Goal: Task Accomplishment & Management: Manage account settings

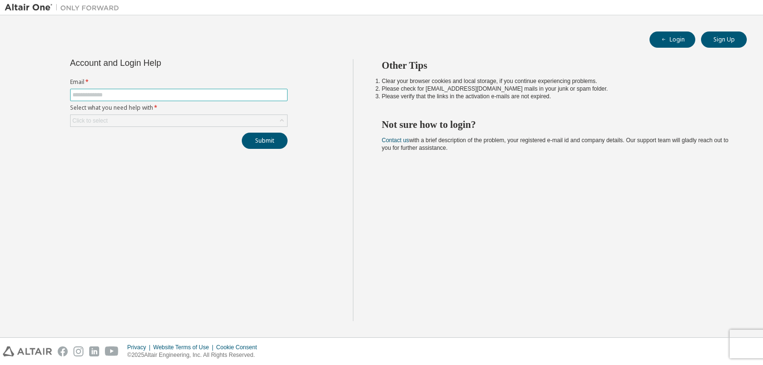
click at [148, 93] on input "text" at bounding box center [178, 95] width 213 height 8
type input "**********"
click at [123, 118] on div "Click to select" at bounding box center [179, 120] width 216 height 11
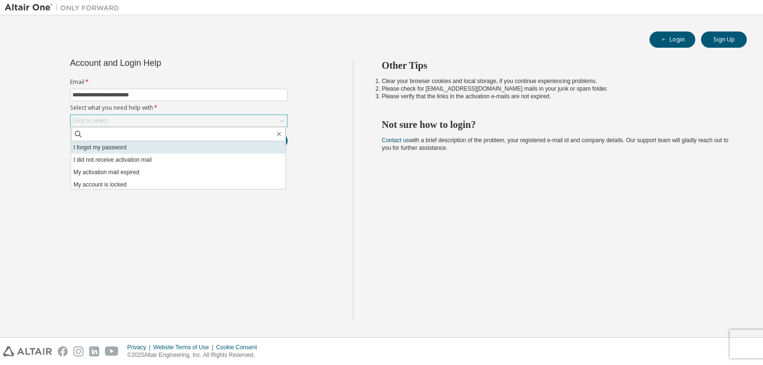
click at [90, 151] on li "I forgot my password" at bounding box center [178, 147] width 215 height 12
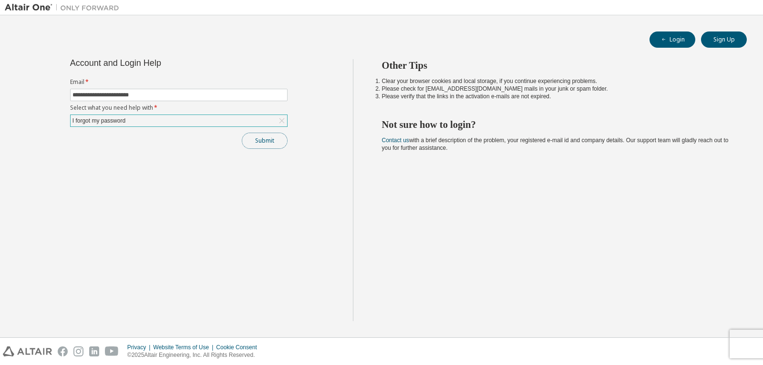
click at [272, 137] on button "Submit" at bounding box center [265, 141] width 46 height 16
click at [141, 115] on div "I forgot my password" at bounding box center [179, 120] width 216 height 11
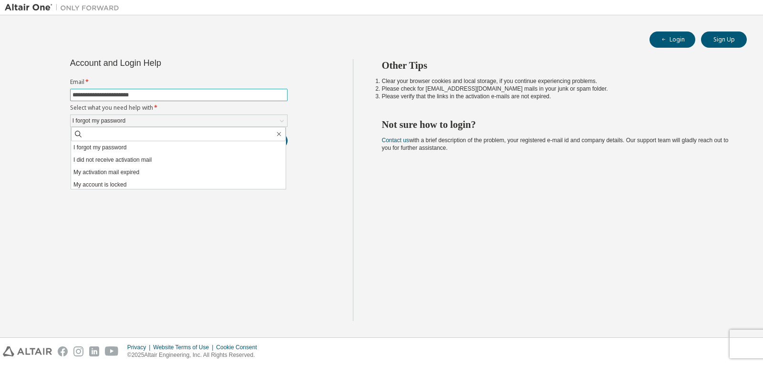
click at [163, 95] on input "**********" at bounding box center [178, 95] width 213 height 8
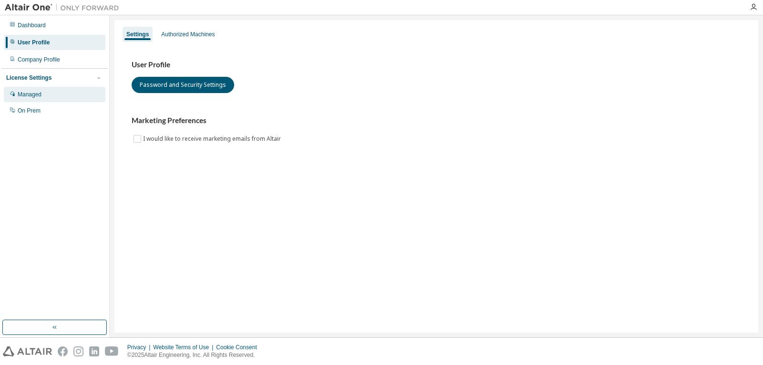
click at [63, 91] on div "Managed" at bounding box center [55, 94] width 102 height 15
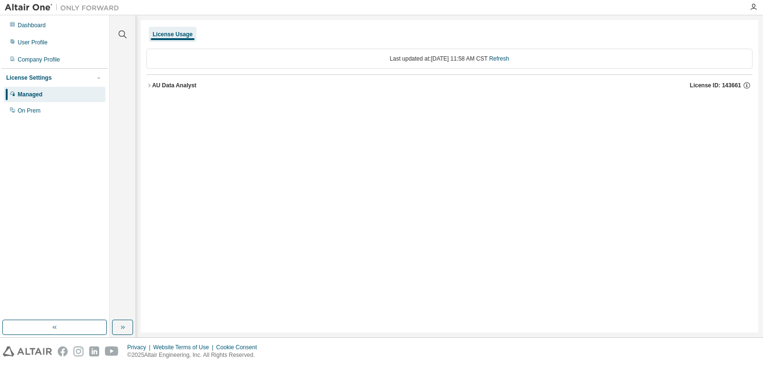
click at [461, 107] on div "License Usage Last updated at: [DATE] 11:58 AM CST Refresh AU Data Analyst Lice…" at bounding box center [449, 176] width 617 height 312
click at [169, 83] on div "AU Data Analyst" at bounding box center [174, 86] width 44 height 8
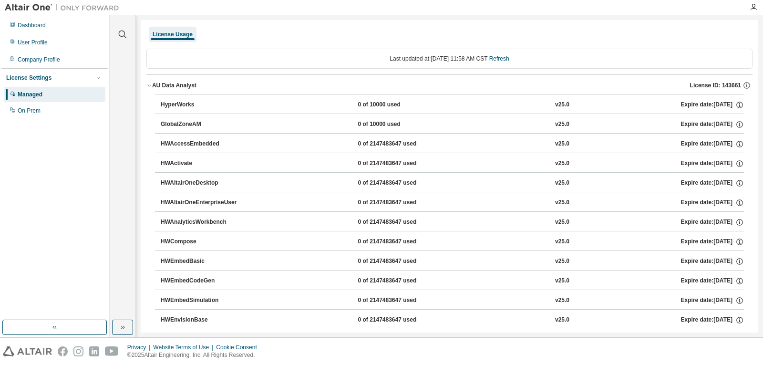
click at [159, 87] on div "AU Data Analyst" at bounding box center [174, 86] width 44 height 8
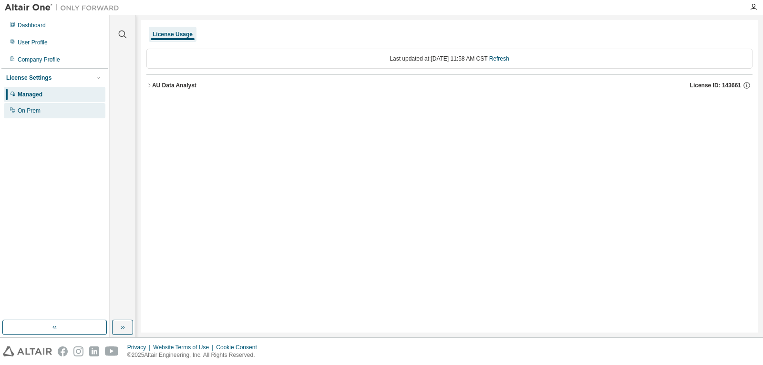
click at [37, 113] on div "On Prem" at bounding box center [29, 111] width 23 height 8
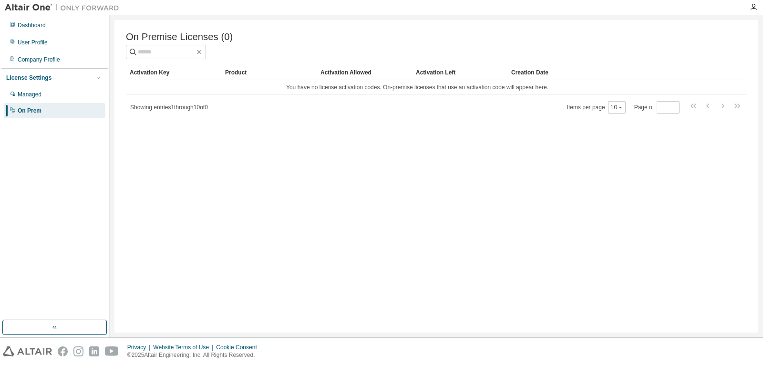
click at [212, 116] on div "On Premise Licenses (0) Clear Load Save Save As Field Operator Value Select fil…" at bounding box center [436, 176] width 644 height 312
click at [201, 108] on span "Showing entries 1 through 10 of 0" at bounding box center [169, 107] width 78 height 7
click at [265, 96] on div "Activation Key Product Activation Allowed Activation Left Creation Date You hav…" at bounding box center [436, 89] width 621 height 49
click at [27, 93] on div "Managed" at bounding box center [30, 95] width 24 height 8
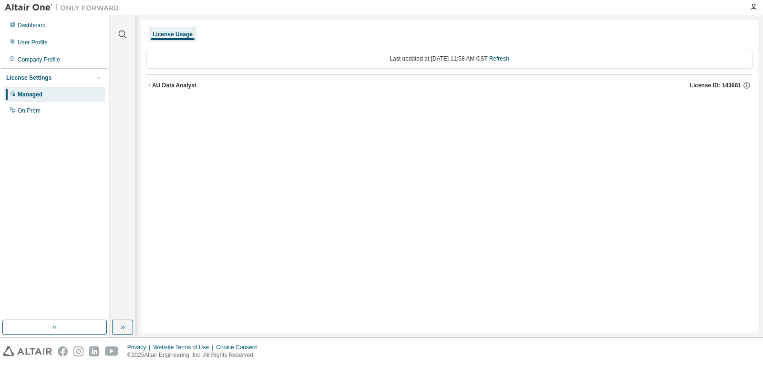
click at [175, 83] on div "AU Data Analyst" at bounding box center [174, 86] width 44 height 8
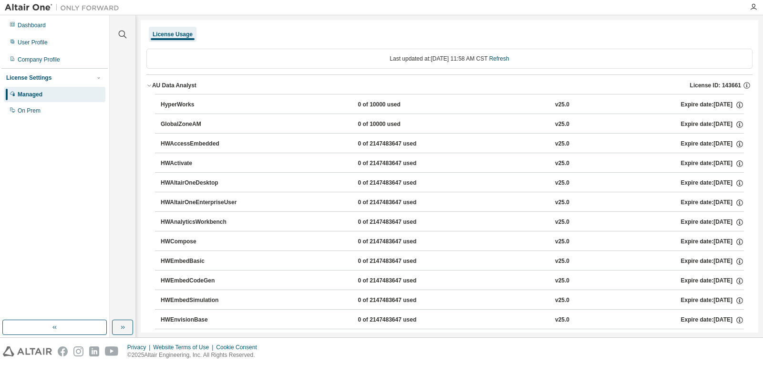
click at [151, 84] on icon "button" at bounding box center [149, 85] width 6 height 6
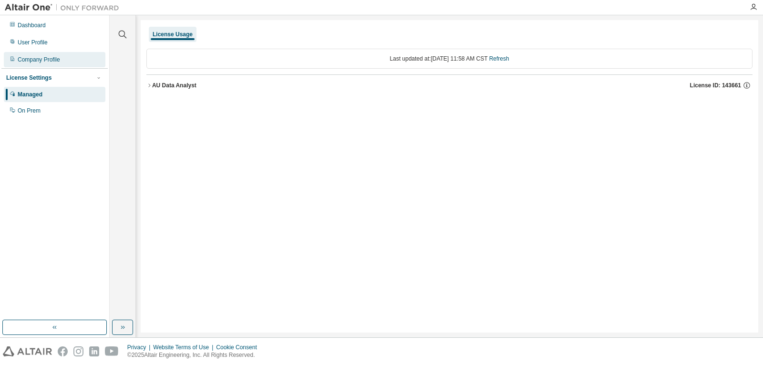
click at [38, 62] on div "Company Profile" at bounding box center [39, 60] width 42 height 8
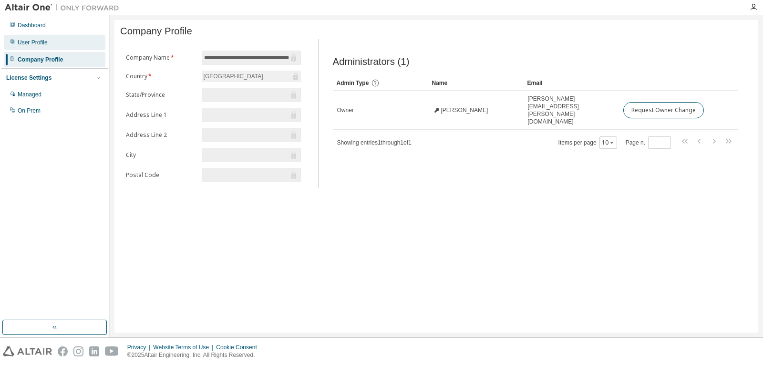
click at [47, 46] on div "User Profile" at bounding box center [55, 42] width 102 height 15
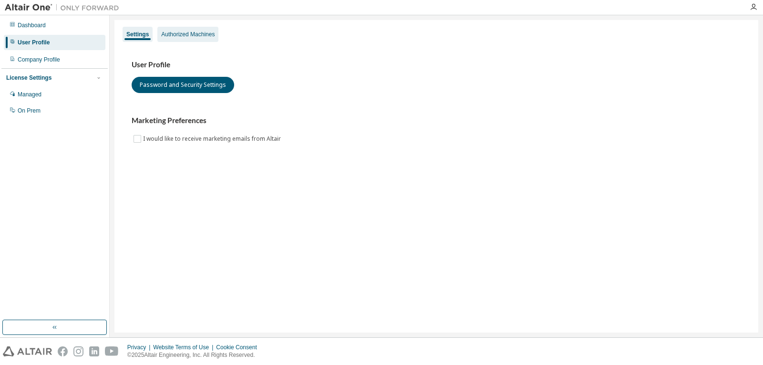
click at [176, 35] on div "Authorized Machines" at bounding box center [187, 35] width 53 height 8
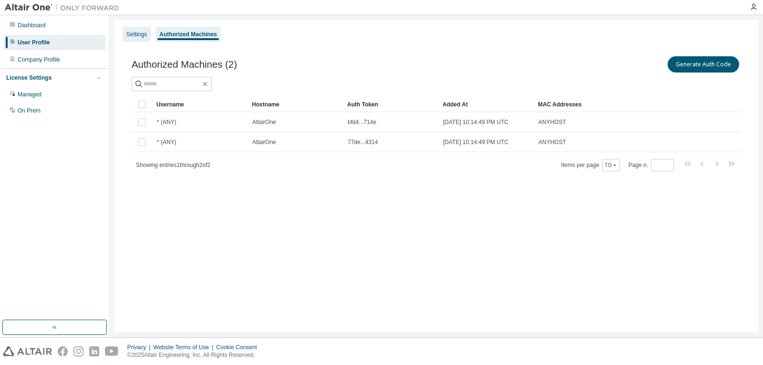
click at [137, 35] on div "Settings" at bounding box center [136, 35] width 21 height 8
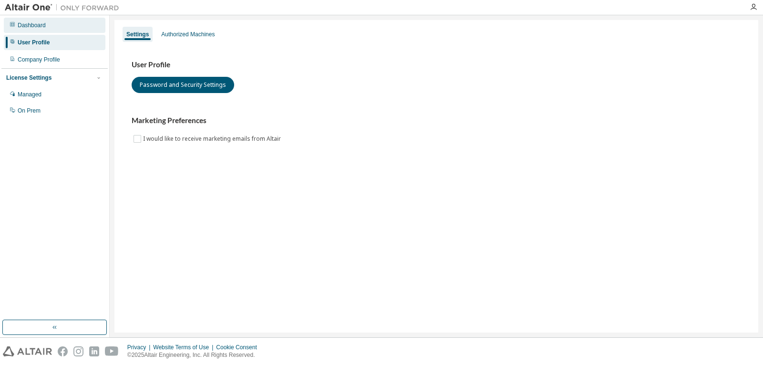
click at [62, 23] on div "Dashboard" at bounding box center [55, 25] width 102 height 15
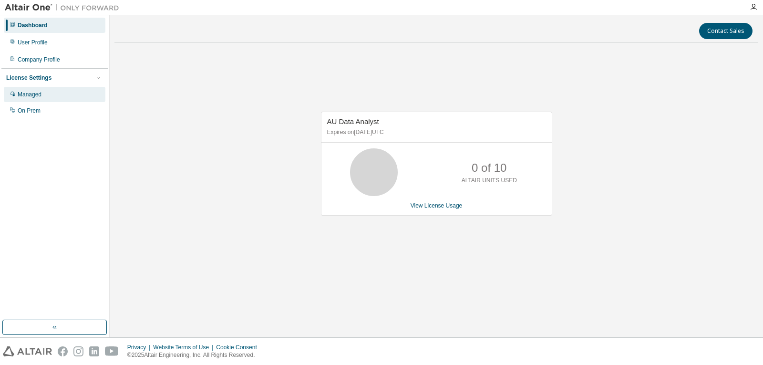
click at [40, 90] on div "Managed" at bounding box center [55, 94] width 102 height 15
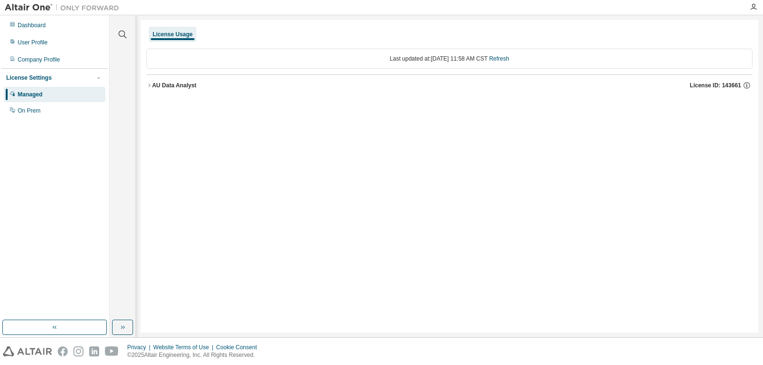
click at [146, 83] on icon "button" at bounding box center [149, 85] width 6 height 6
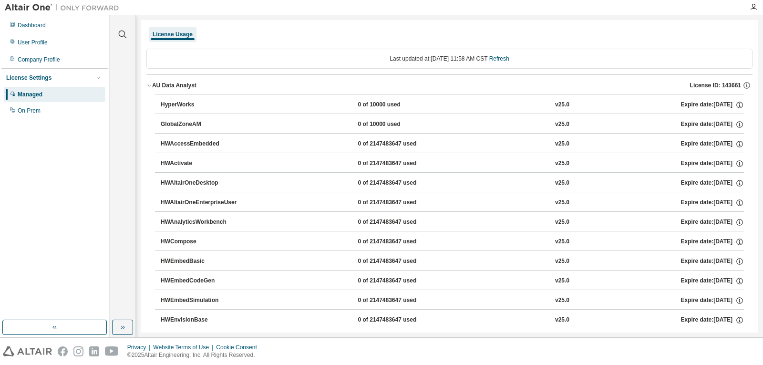
click at [151, 83] on icon "button" at bounding box center [149, 85] width 6 height 6
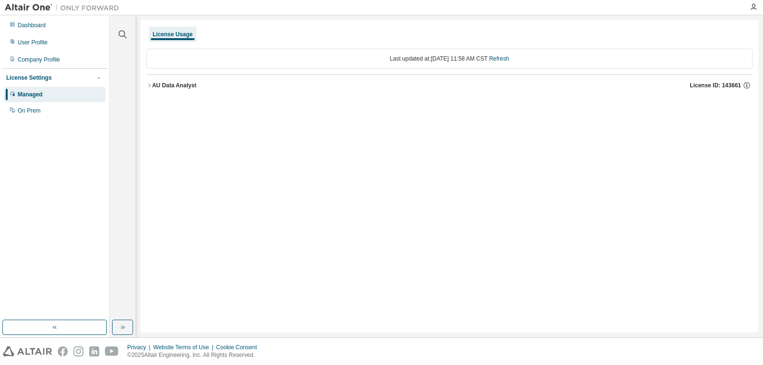
click at [151, 83] on icon "button" at bounding box center [149, 85] width 6 height 6
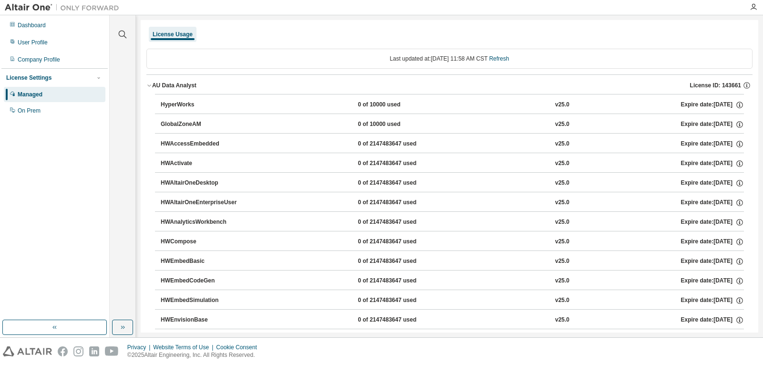
click at [74, 101] on div "Managed" at bounding box center [55, 94] width 102 height 15
click at [28, 111] on div "On Prem" at bounding box center [29, 111] width 23 height 8
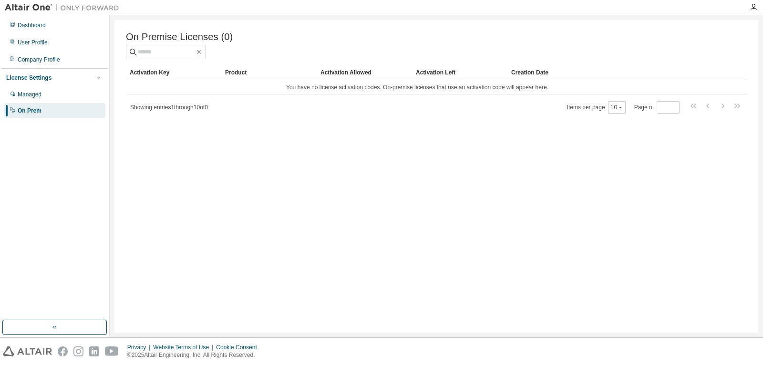
click at [261, 105] on div "Showing entries 1 through 10 of 0 Items per page 10 Page n. *" at bounding box center [436, 107] width 621 height 14
click at [162, 56] on input "text" at bounding box center [166, 52] width 57 height 10
click at [160, 87] on td "You have no license activation codes. On-premise licenses that use an activatio…" at bounding box center [417, 87] width 583 height 14
click at [461, 201] on div "On Premise Licenses (0) Clear Load Save Save As Field Operator Value Select fil…" at bounding box center [436, 176] width 644 height 312
click at [46, 97] on div "Managed" at bounding box center [55, 94] width 102 height 15
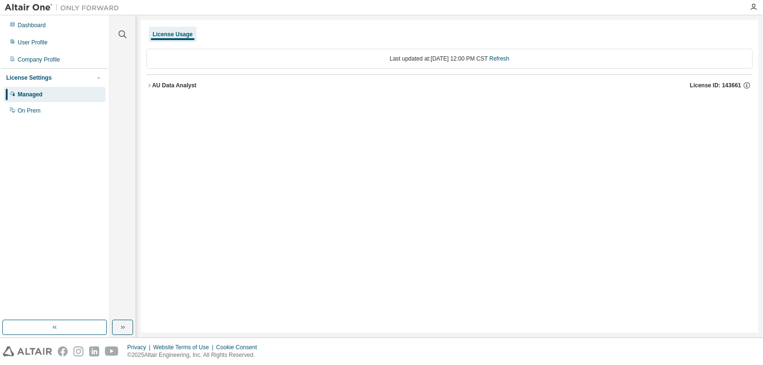
click at [544, 93] on button "AU Data Analyst License ID: 143661" at bounding box center [449, 85] width 606 height 21
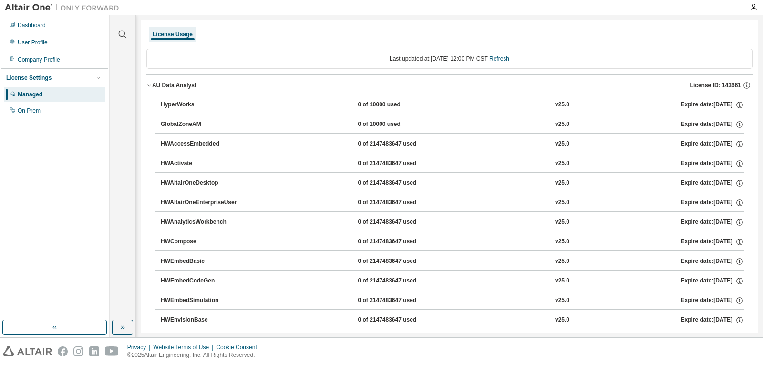
click at [698, 96] on button "HyperWorks 0 of 10000 used v25.0 Expire date: [DATE]" at bounding box center [452, 104] width 583 height 21
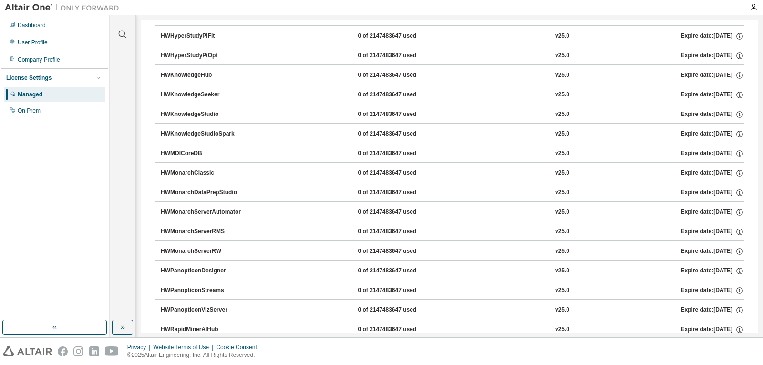
scroll to position [400, 0]
click at [10, 104] on div "On Prem" at bounding box center [55, 110] width 102 height 15
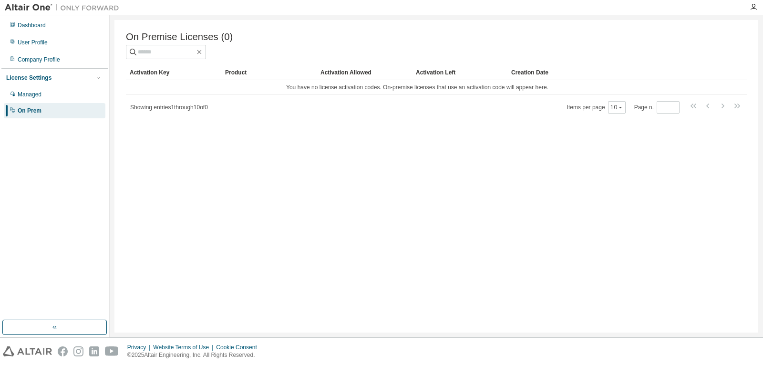
click at [158, 71] on div "Activation Key" at bounding box center [174, 72] width 88 height 15
click at [173, 74] on icon at bounding box center [174, 73] width 2 height 5
click at [240, 77] on div "Product" at bounding box center [269, 72] width 88 height 15
click at [62, 92] on div "Managed" at bounding box center [55, 94] width 102 height 15
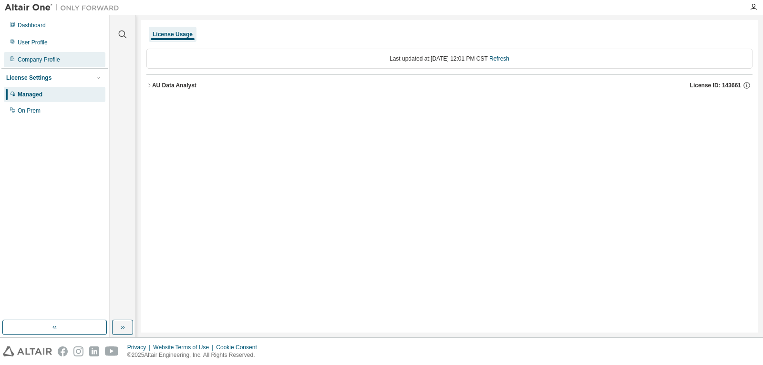
click at [51, 59] on div "Company Profile" at bounding box center [39, 60] width 42 height 8
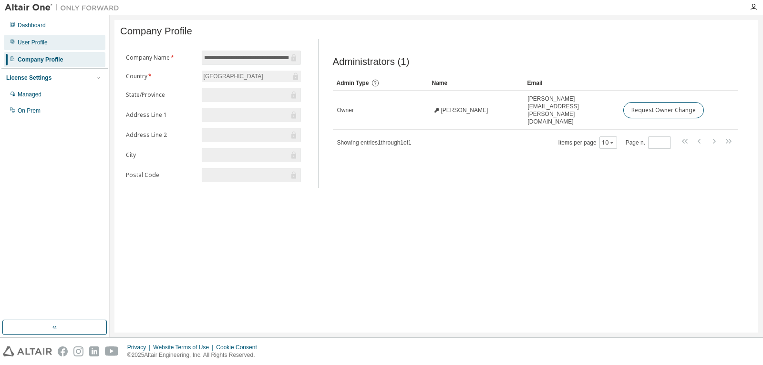
click at [49, 39] on div "User Profile" at bounding box center [55, 42] width 102 height 15
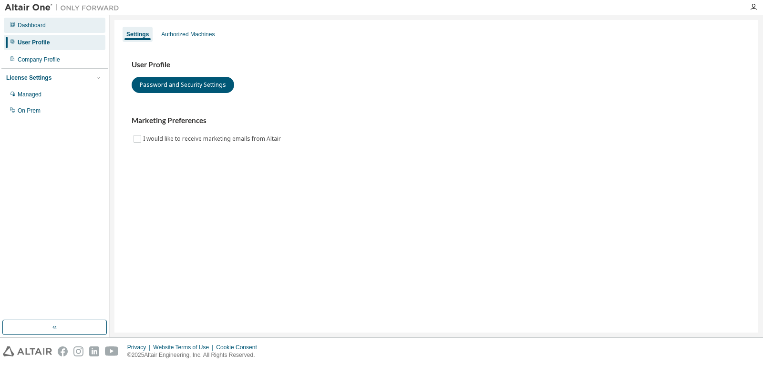
click at [24, 18] on div "Dashboard" at bounding box center [55, 25] width 102 height 15
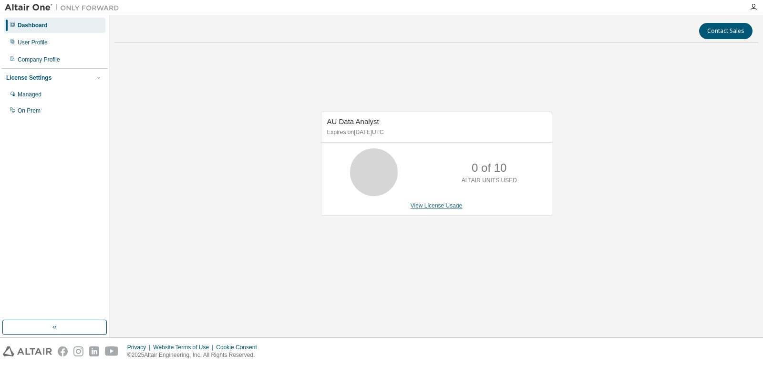
click at [437, 207] on link "View License Usage" at bounding box center [437, 205] width 52 height 7
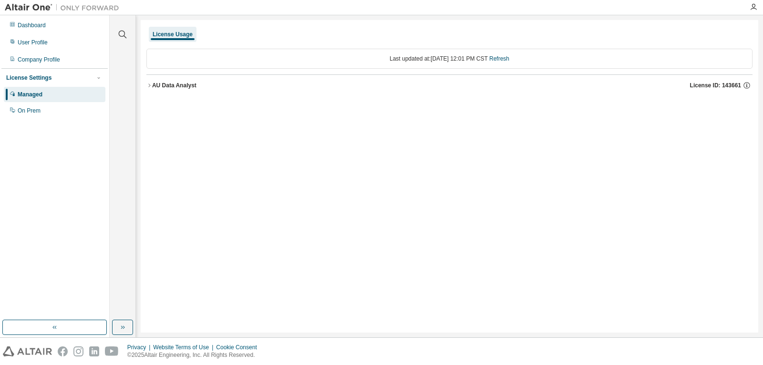
click at [149, 85] on icon "button" at bounding box center [149, 85] width 6 height 6
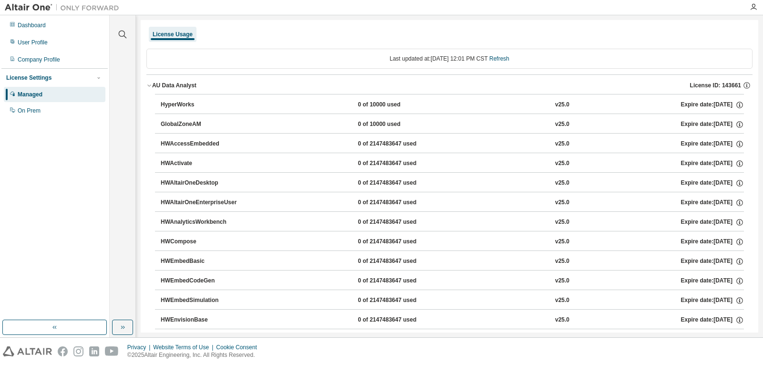
click at [182, 103] on div "HyperWorks" at bounding box center [204, 105] width 86 height 9
click at [691, 105] on div "Expire date: [DATE]" at bounding box center [711, 105] width 63 height 9
click at [735, 103] on icon "button" at bounding box center [739, 105] width 9 height 9
click at [47, 106] on div "On Prem" at bounding box center [55, 110] width 102 height 15
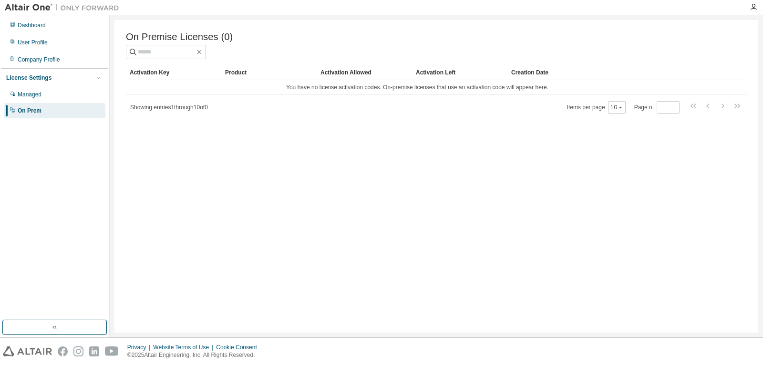
click at [165, 80] on div "Activation Key" at bounding box center [174, 72] width 88 height 15
click at [164, 56] on input "text" at bounding box center [166, 52] width 57 height 10
type input "*******"
click at [436, 72] on div "Activation Left" at bounding box center [460, 72] width 88 height 15
click at [553, 70] on div "Creation Date" at bounding box center [608, 72] width 194 height 15
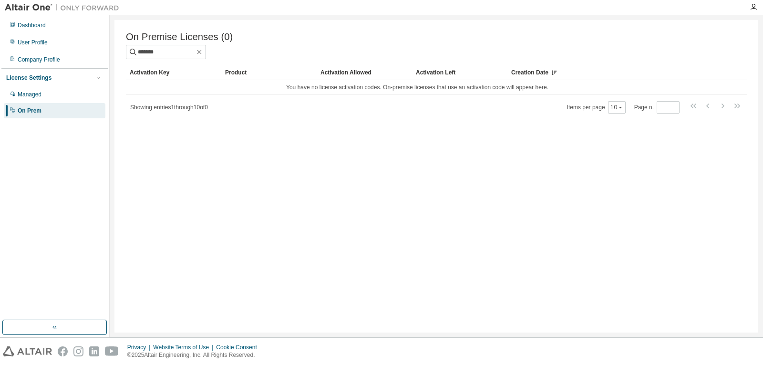
click at [169, 111] on span "Showing entries 1 through 10 of 0" at bounding box center [169, 107] width 78 height 7
click at [54, 93] on div "Managed" at bounding box center [55, 94] width 102 height 15
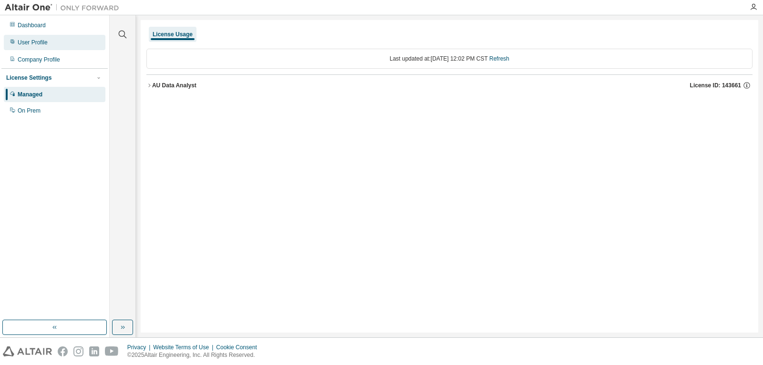
click at [26, 41] on div "User Profile" at bounding box center [33, 43] width 30 height 8
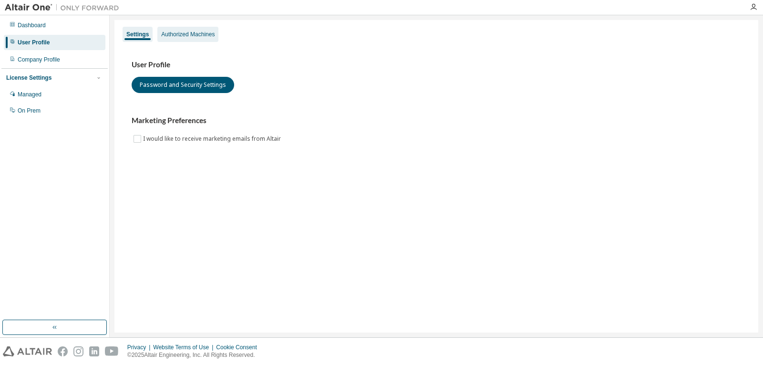
click at [175, 32] on div "Authorized Machines" at bounding box center [187, 35] width 53 height 8
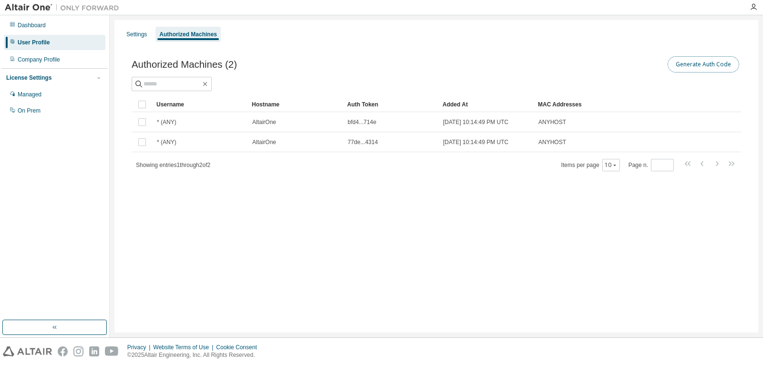
click at [683, 72] on button "Generate Auth Code" at bounding box center [703, 64] width 72 height 16
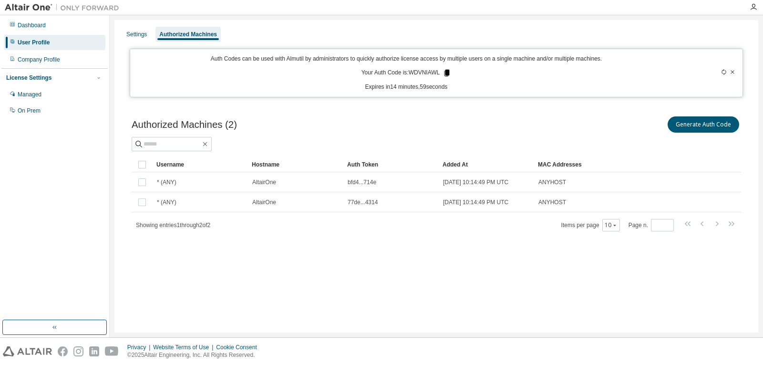
click at [445, 72] on icon at bounding box center [446, 73] width 9 height 9
click at [731, 74] on icon at bounding box center [732, 72] width 6 height 6
